Goal: Task Accomplishment & Management: Use online tool/utility

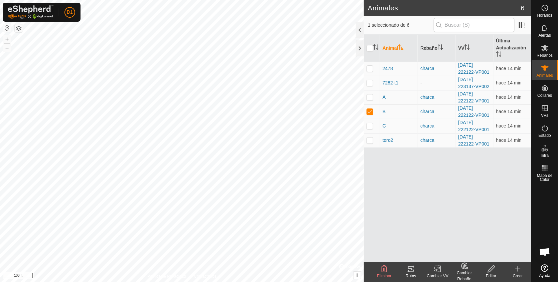
click at [412, 271] on icon at bounding box center [411, 269] width 8 height 8
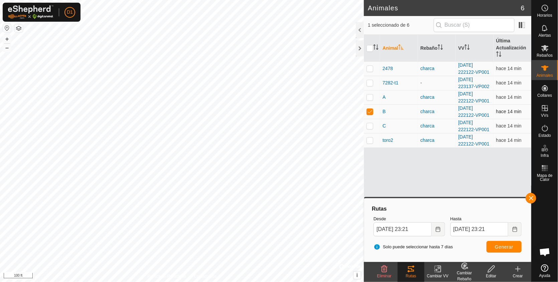
click at [370, 113] on p-checkbox at bounding box center [369, 111] width 7 height 5
checkbox input "false"
click at [371, 68] on p-checkbox at bounding box center [369, 68] width 7 height 5
click at [504, 244] on span "Generar" at bounding box center [503, 246] width 18 height 5
click at [372, 67] on p-checkbox at bounding box center [369, 68] width 7 height 5
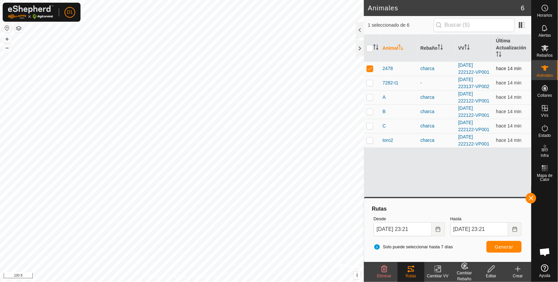
checkbox input "false"
click at [368, 97] on p-checkbox at bounding box center [369, 96] width 7 height 5
click at [509, 245] on span "Generar" at bounding box center [503, 246] width 18 height 5
click at [368, 99] on p-checkbox at bounding box center [369, 96] width 7 height 5
checkbox input "false"
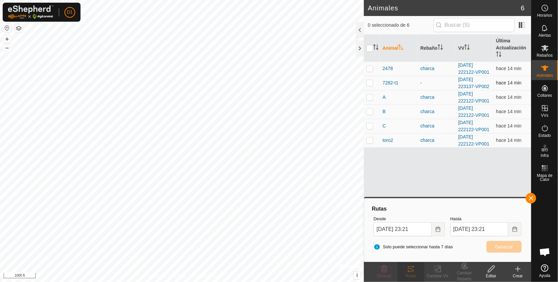
click at [369, 82] on p-checkbox at bounding box center [369, 82] width 7 height 5
click at [501, 245] on span "Generar" at bounding box center [503, 246] width 18 height 5
click at [375, 180] on div "Animales 6 1 seleccionado de 6 Animal Rebaño VV Última Actualización 2478 charc…" at bounding box center [265, 141] width 531 height 282
click at [371, 79] on td at bounding box center [372, 83] width 16 height 14
checkbox input "false"
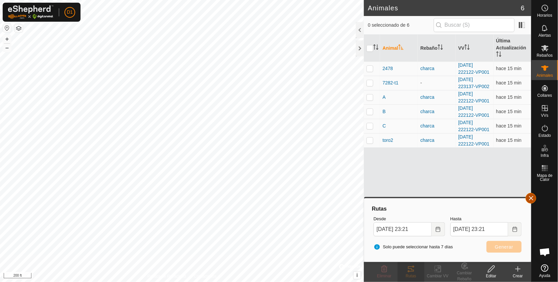
click at [529, 197] on button "button" at bounding box center [530, 198] width 11 height 11
